Goal: Task Accomplishment & Management: Manage account settings

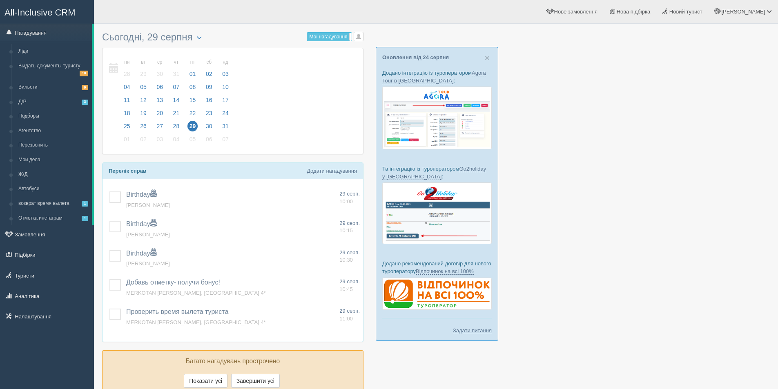
click at [662, 235] on div at bounding box center [436, 216] width 668 height 377
click at [643, 235] on div at bounding box center [436, 216] width 668 height 377
click at [628, 248] on div at bounding box center [436, 216] width 668 height 377
click at [51, 234] on link "Замовлення" at bounding box center [47, 235] width 94 height 18
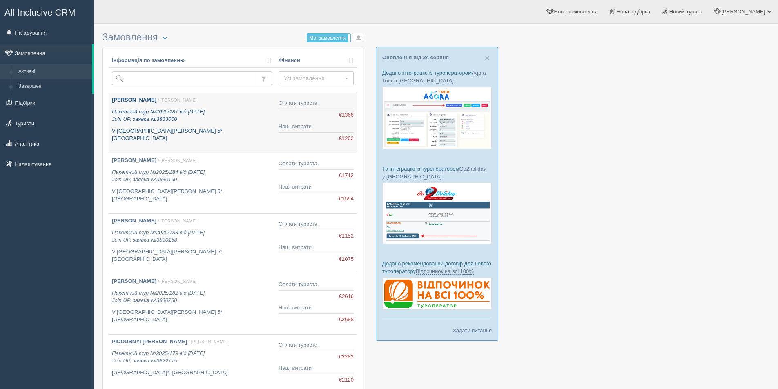
click at [226, 139] on link "HERMAN OLENA / Дарина Г. Пакетний тур №2025/187 від 28.08.2025 Join UP, заявка …" at bounding box center [192, 123] width 167 height 60
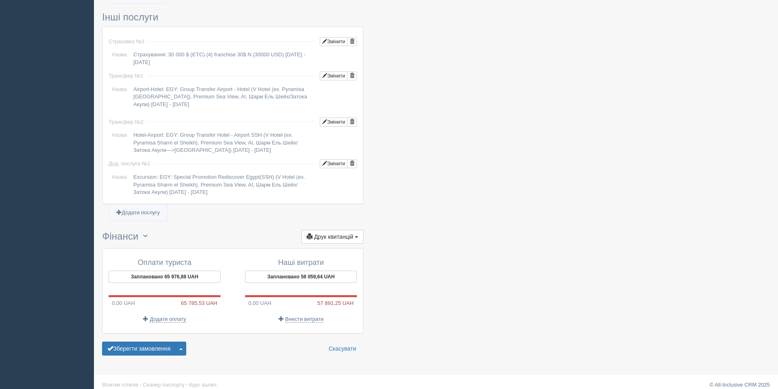
scroll to position [644, 0]
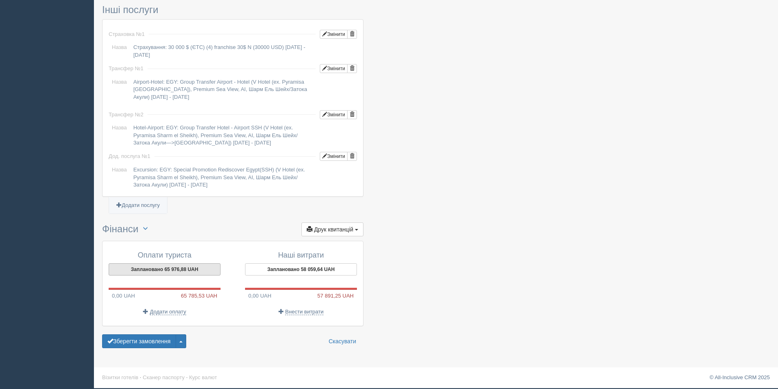
click at [172, 272] on button "Заплановано 65 976,88 UAH" at bounding box center [165, 270] width 112 height 12
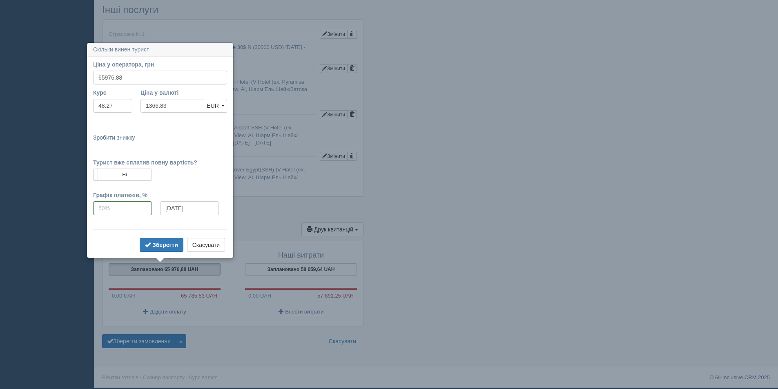
drag, startPoint x: 125, startPoint y: 75, endPoint x: 90, endPoint y: 75, distance: 34.7
click at [90, 75] on div "Ціна у оператора, грн 65976.88" at bounding box center [160, 74] width 142 height 28
type input "64870"
type input "1343.90"
click at [168, 246] on b "Зберегти" at bounding box center [165, 245] width 26 height 7
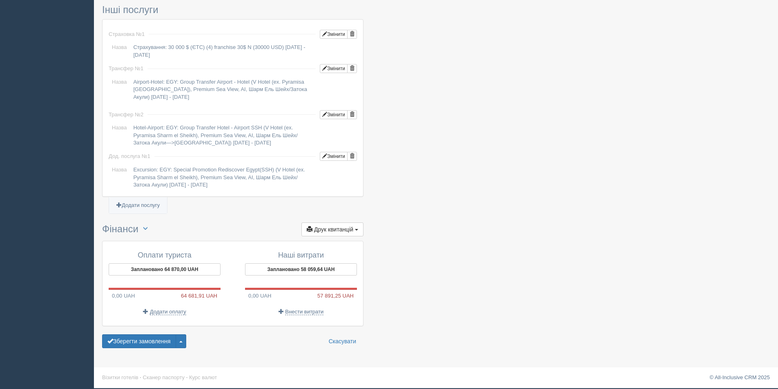
click at [106, 342] on button "Зберегти замовлення" at bounding box center [139, 342] width 74 height 14
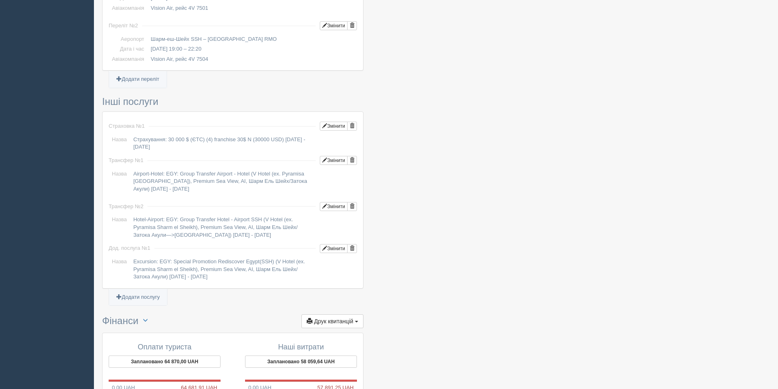
scroll to position [669, 0]
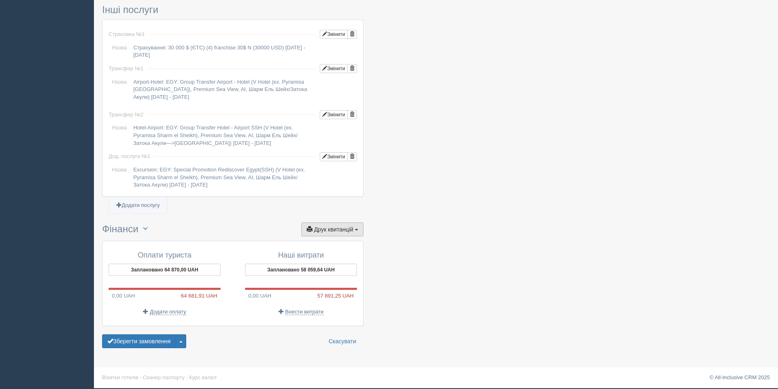
click at [324, 230] on span "Друк квитанцій" at bounding box center [333, 229] width 39 height 7
click at [313, 242] on link "+ Новий рахунок-фактура" at bounding box center [317, 244] width 94 height 13
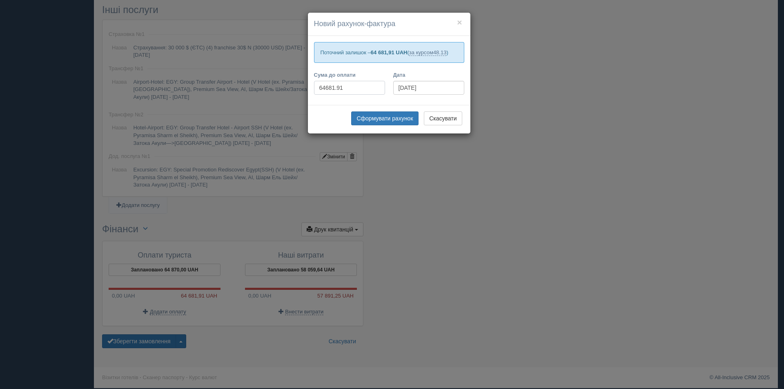
drag, startPoint x: 348, startPoint y: 87, endPoint x: 327, endPoint y: 87, distance: 20.8
click at [327, 87] on input "64681.91" at bounding box center [349, 88] width 71 height 14
type input "64870"
click at [365, 114] on button "Сформувати рахунок" at bounding box center [384, 119] width 67 height 14
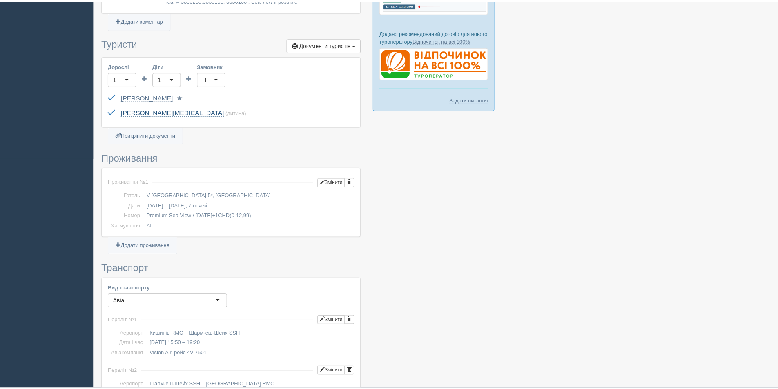
scroll to position [228, 0]
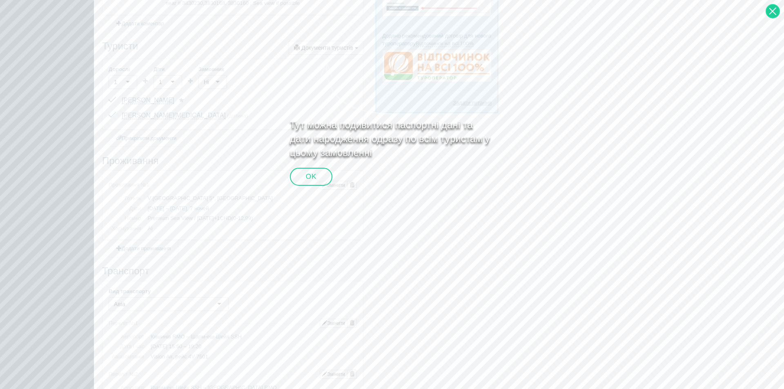
click at [773, 11] on div at bounding box center [773, 11] width 14 height 14
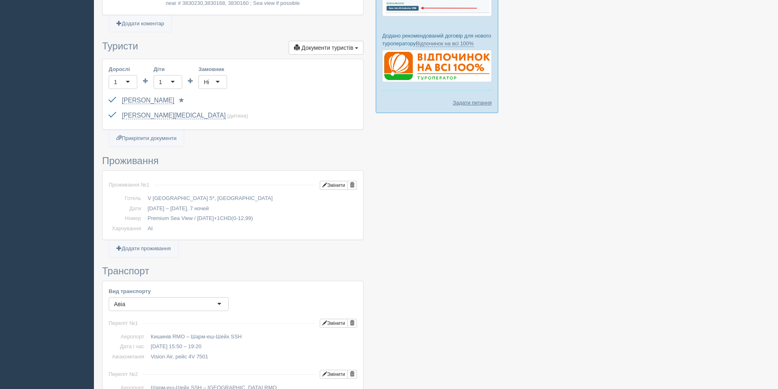
click at [603, 232] on div at bounding box center [436, 297] width 668 height 994
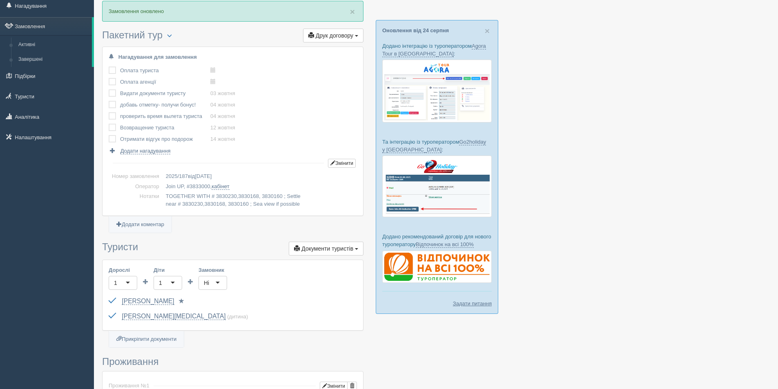
scroll to position [0, 0]
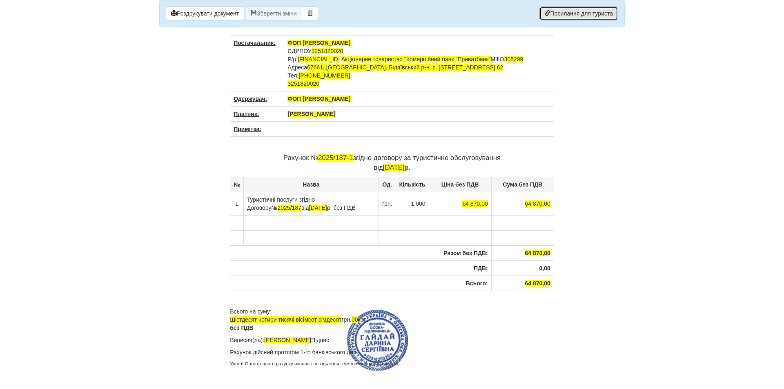
click at [574, 18] on link "Посилання для туриста" at bounding box center [579, 14] width 79 height 14
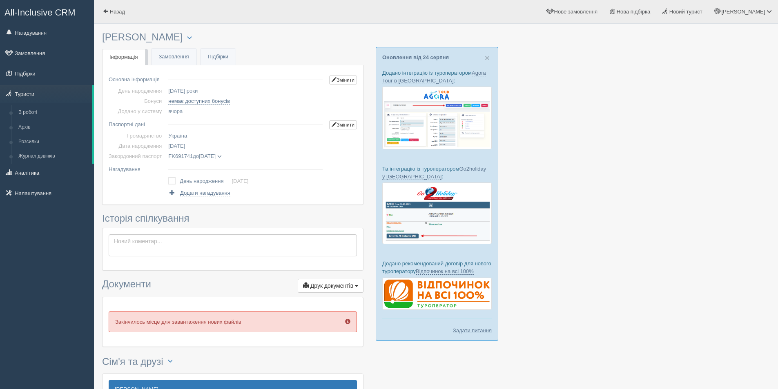
click at [558, 200] on div at bounding box center [436, 244] width 668 height 432
click at [38, 90] on link "Туристи" at bounding box center [46, 94] width 92 height 18
